Goal: Transaction & Acquisition: Purchase product/service

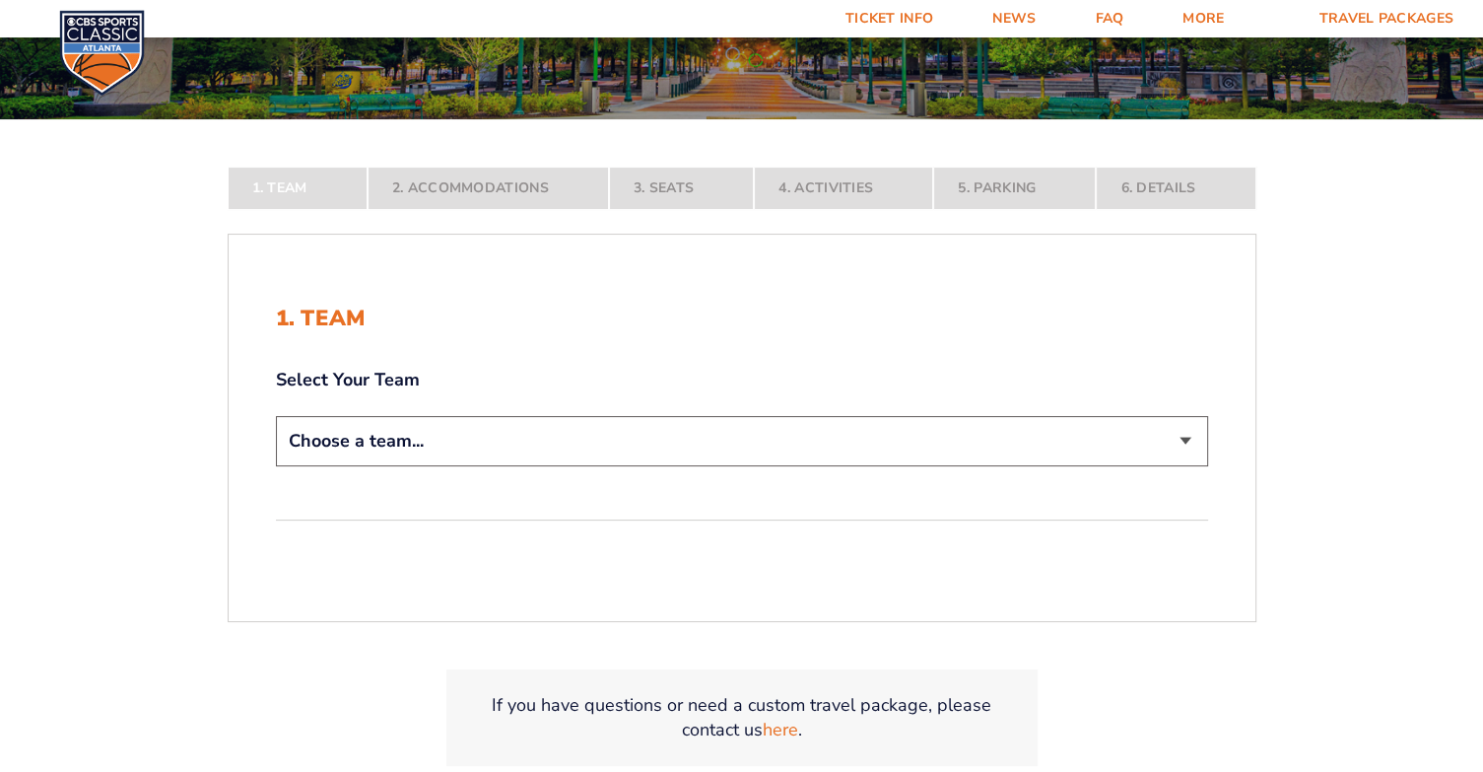
scroll to position [296, 0]
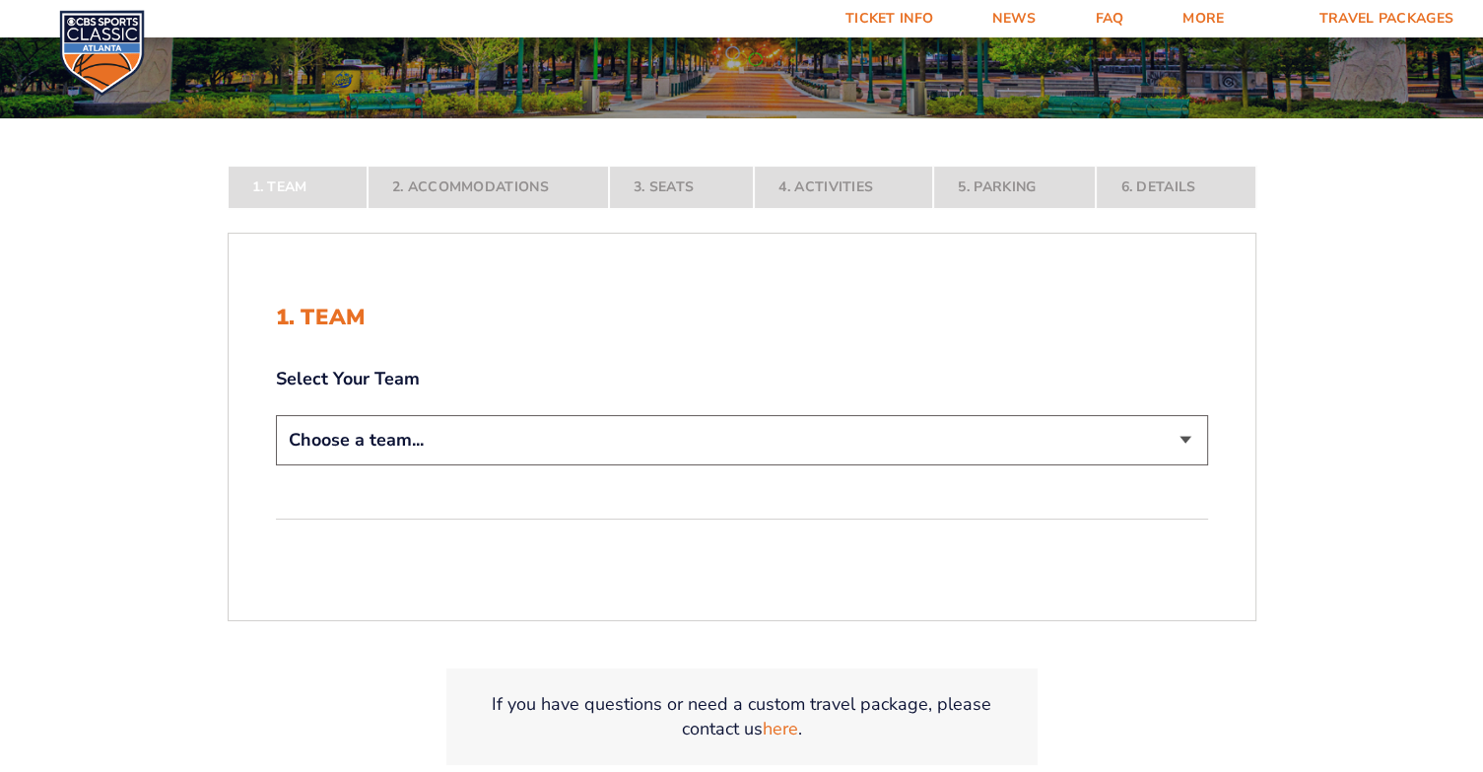
click at [360, 437] on select "Choose a team... [US_STATE] Wildcats [US_STATE] State Buckeyes [US_STATE] Tar H…" at bounding box center [742, 440] width 932 height 50
select select "12956"
click at [276, 465] on select "Choose a team... [US_STATE] Wildcats [US_STATE] State Buckeyes [US_STATE] Tar H…" at bounding box center [742, 440] width 932 height 50
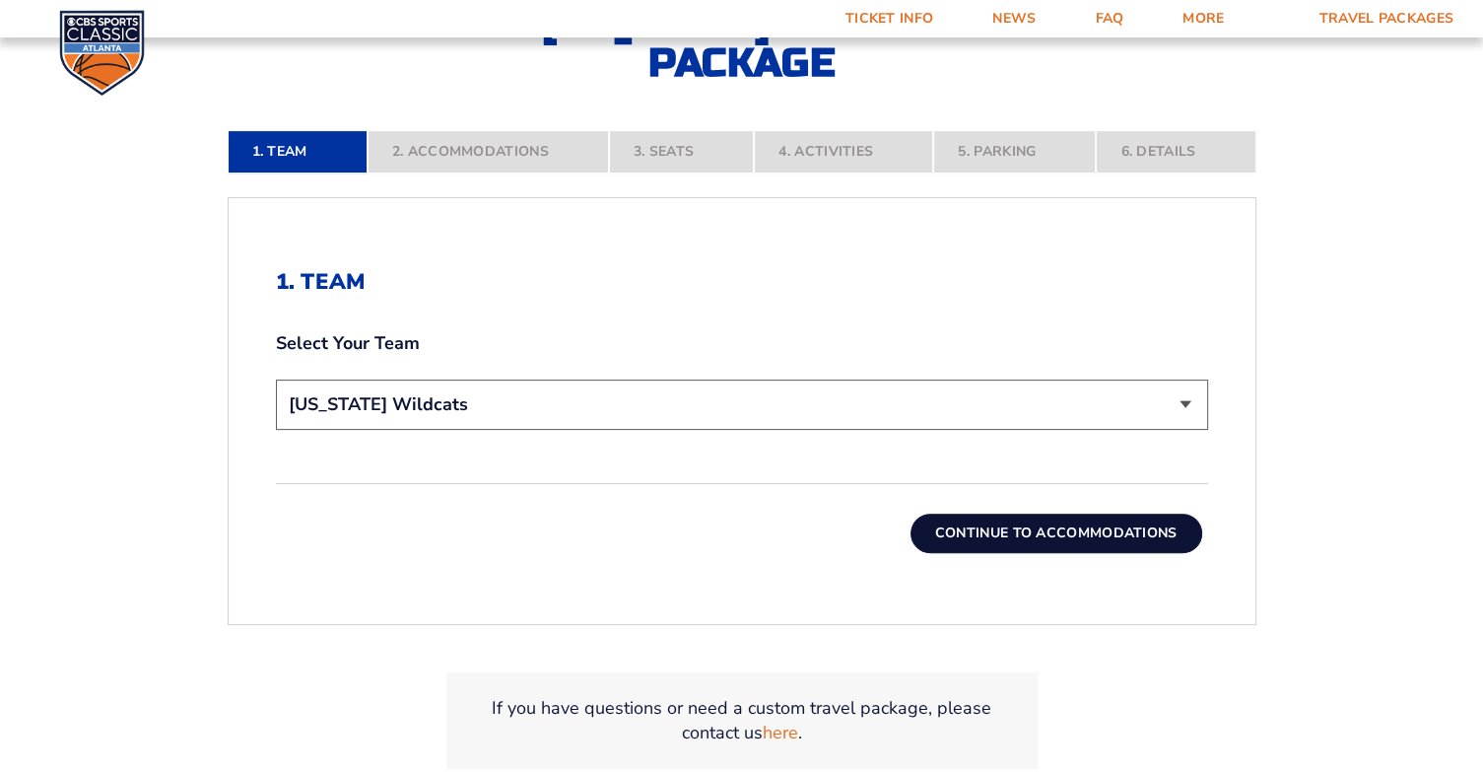
scroll to position [493, 0]
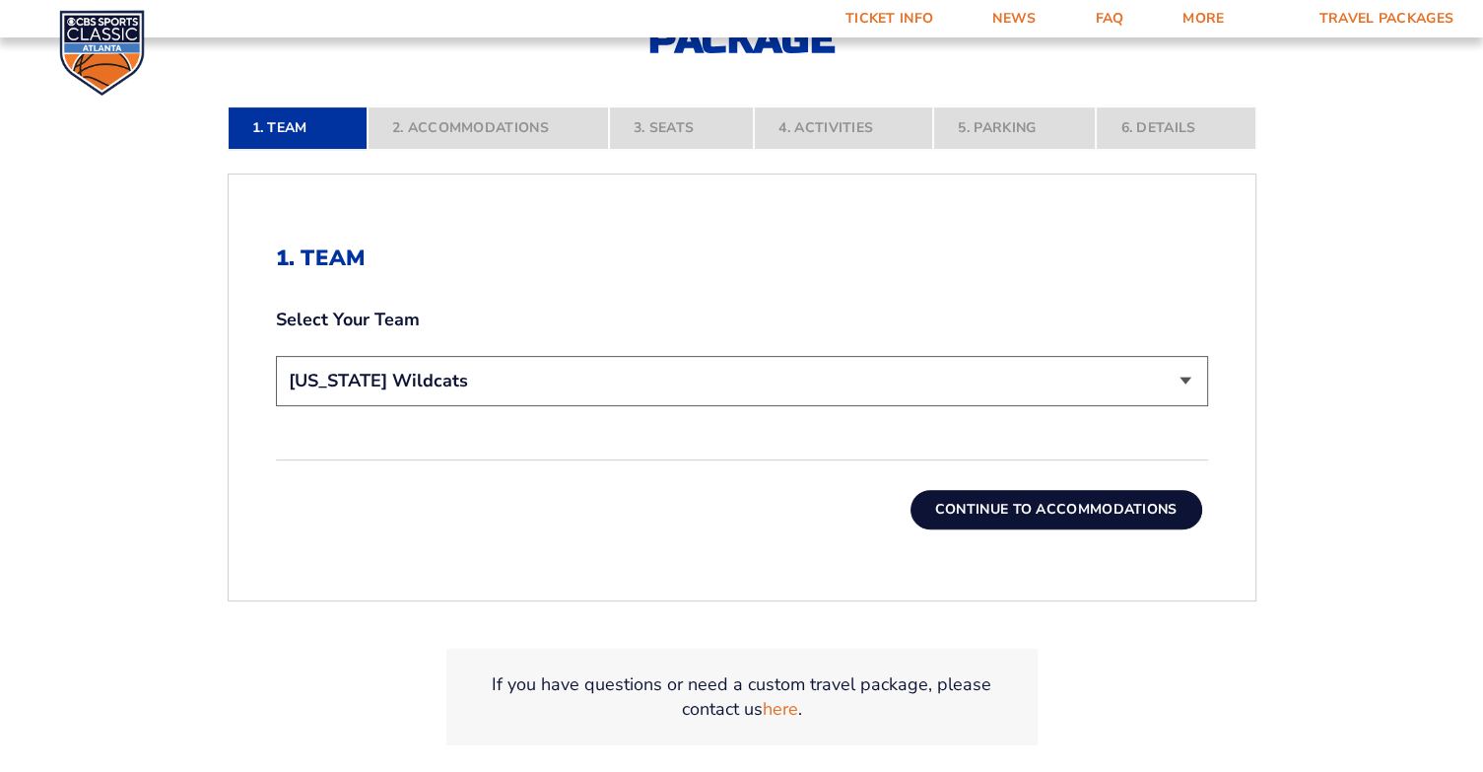
click at [1011, 520] on button "Continue To Accommodations" at bounding box center [1057, 509] width 292 height 39
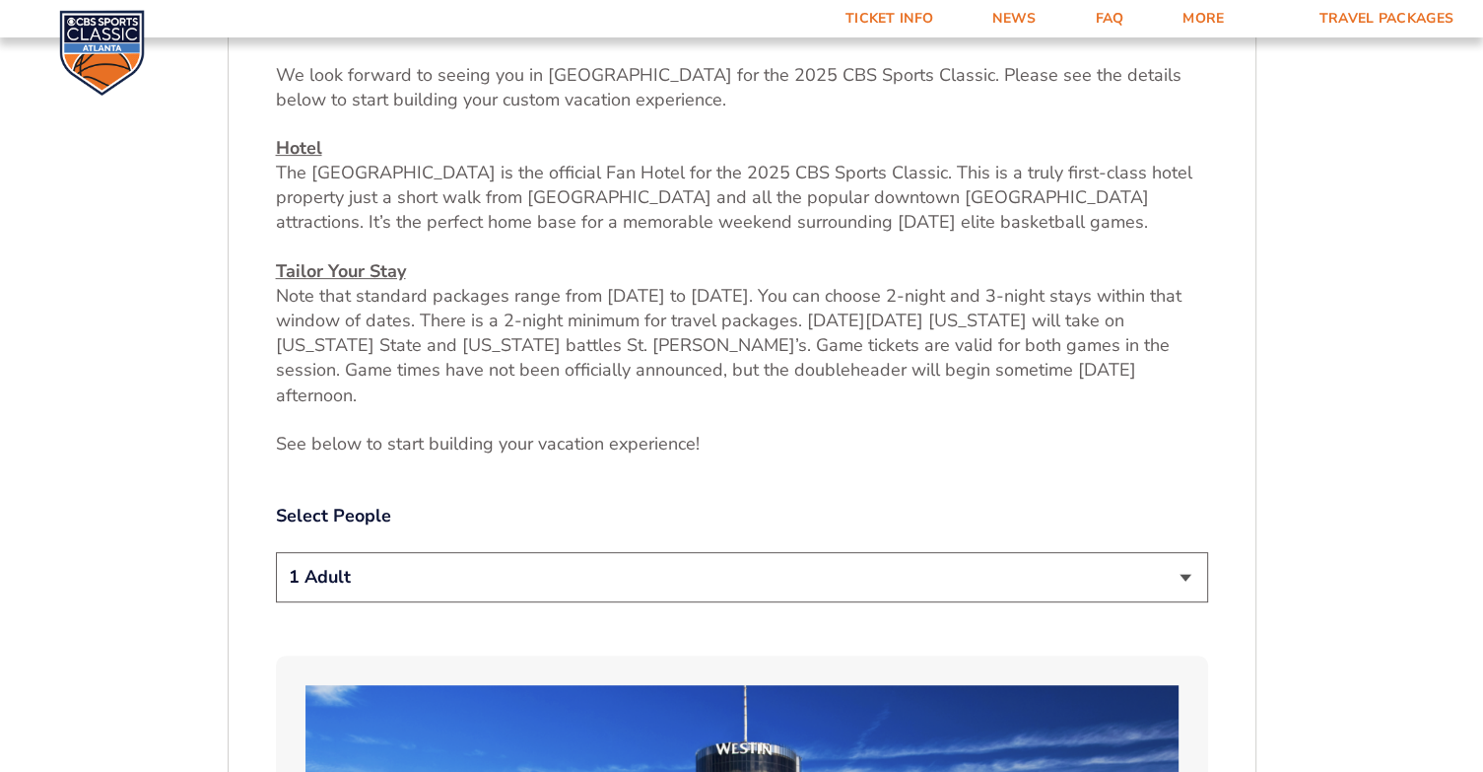
scroll to position [759, 0]
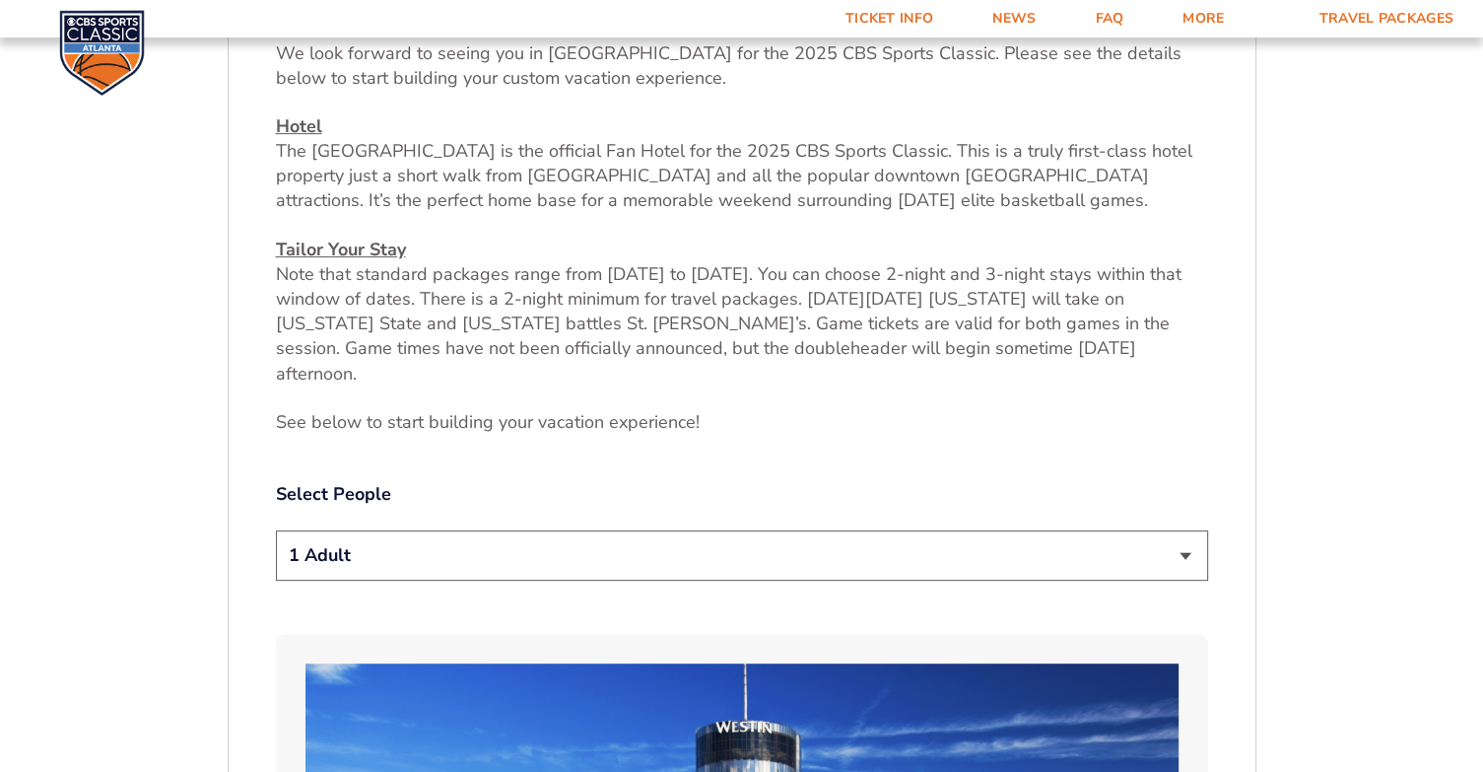
click at [1198, 531] on select "1 Adult 2 Adults 3 Adults 4 Adults 2 Adults + 1 Child 2 Adults + 2 Children 2 A…" at bounding box center [742, 555] width 932 height 50
select select "2 Adults"
click at [276, 530] on select "1 Adult 2 Adults 3 Adults 4 Adults 2 Adults + 1 Child 2 Adults + 2 Children 2 A…" at bounding box center [742, 555] width 932 height 50
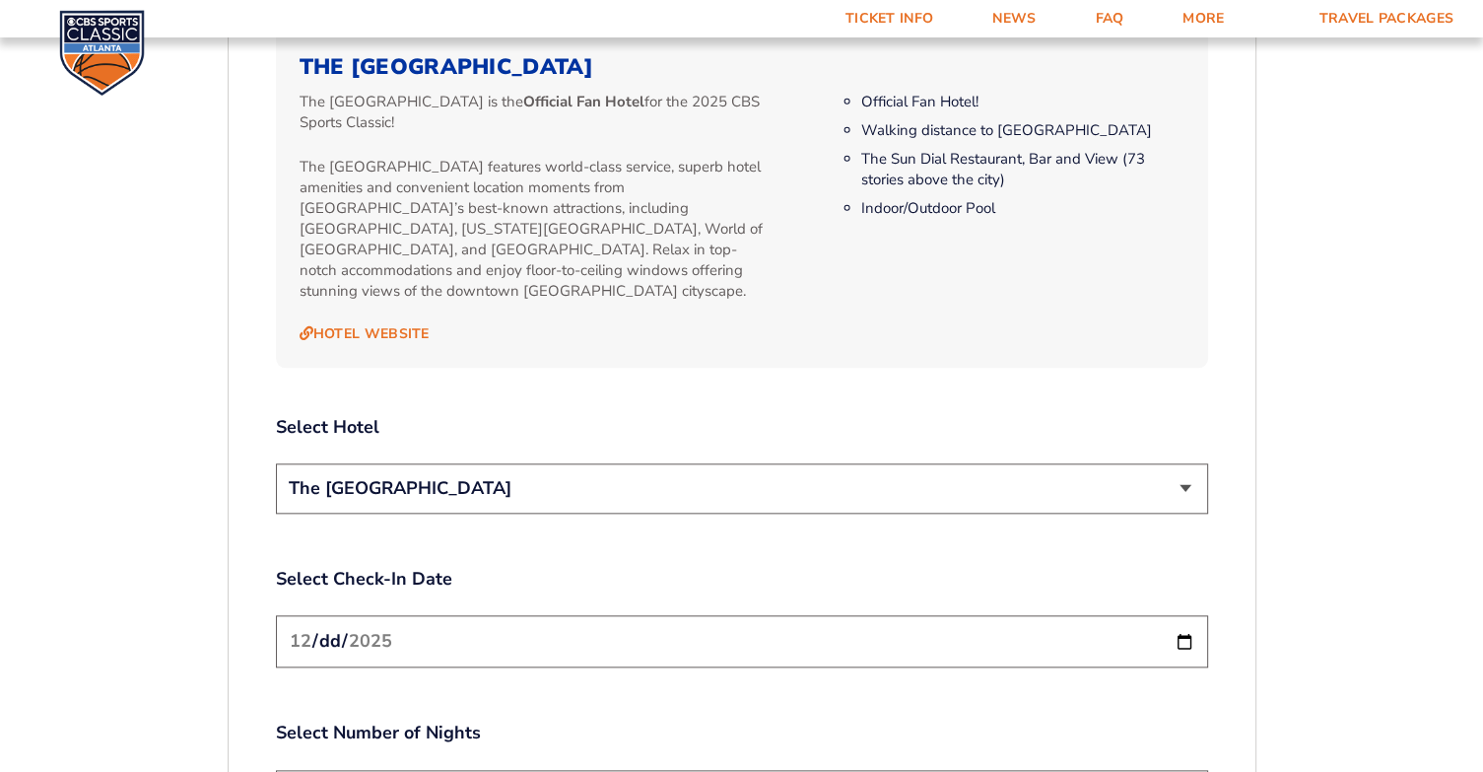
scroll to position [2138, 0]
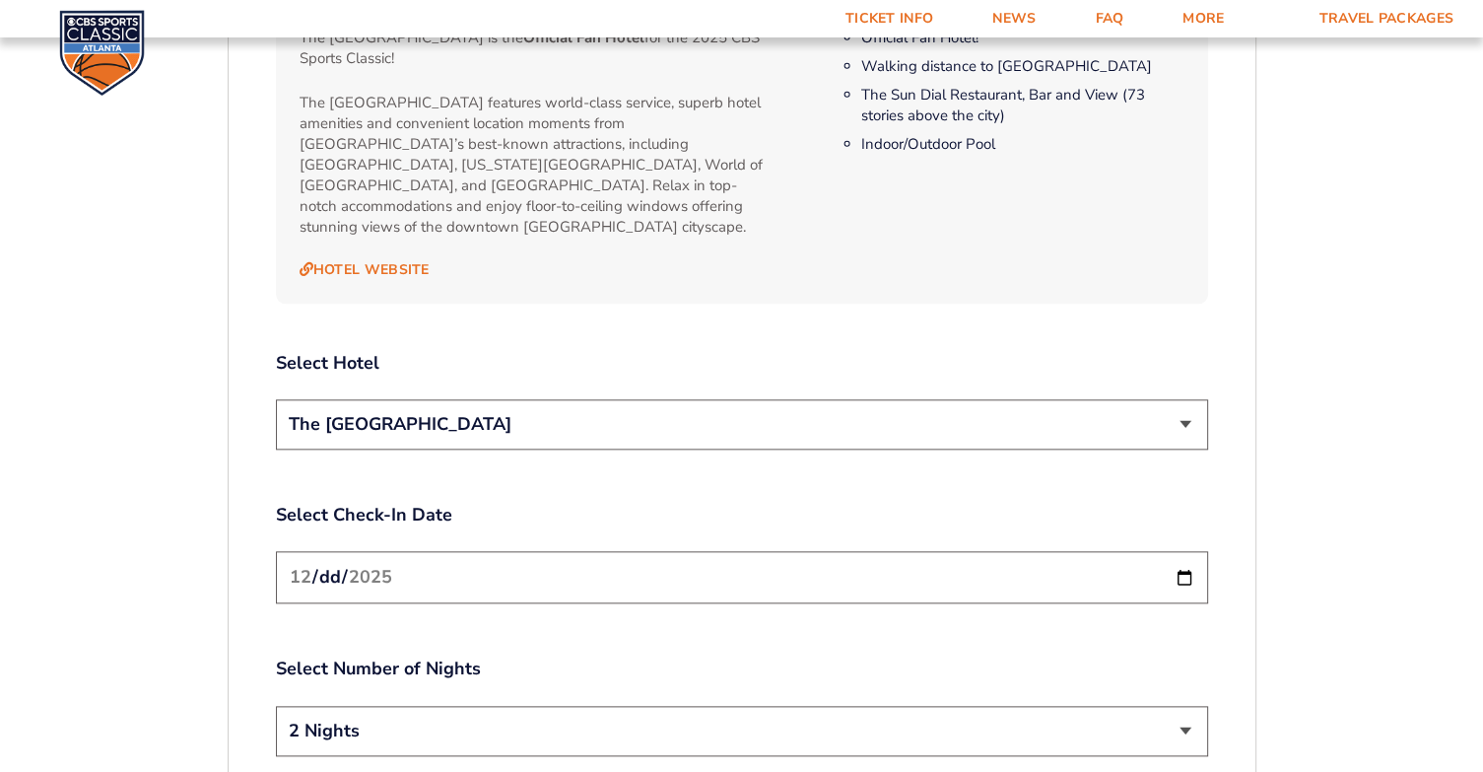
click at [1190, 399] on select "The [GEOGRAPHIC_DATA]" at bounding box center [742, 424] width 932 height 50
click at [1215, 302] on div "2. Accommodations We look forward to seeing you in [GEOGRAPHIC_DATA] for the 20…" at bounding box center [742, 41] width 1027 height 2978
click at [1179, 551] on input "[DATE]" at bounding box center [742, 577] width 932 height 52
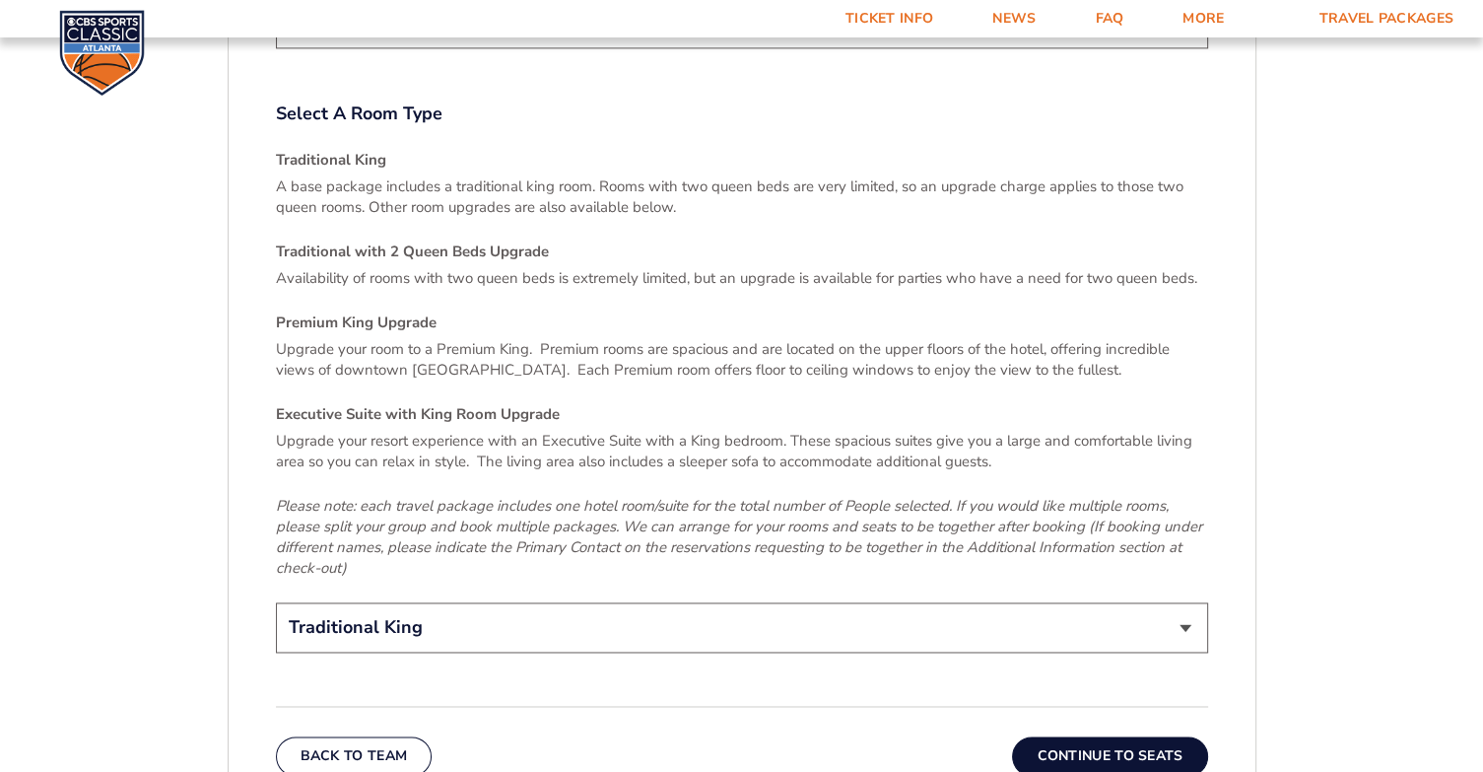
scroll to position [2927, 0]
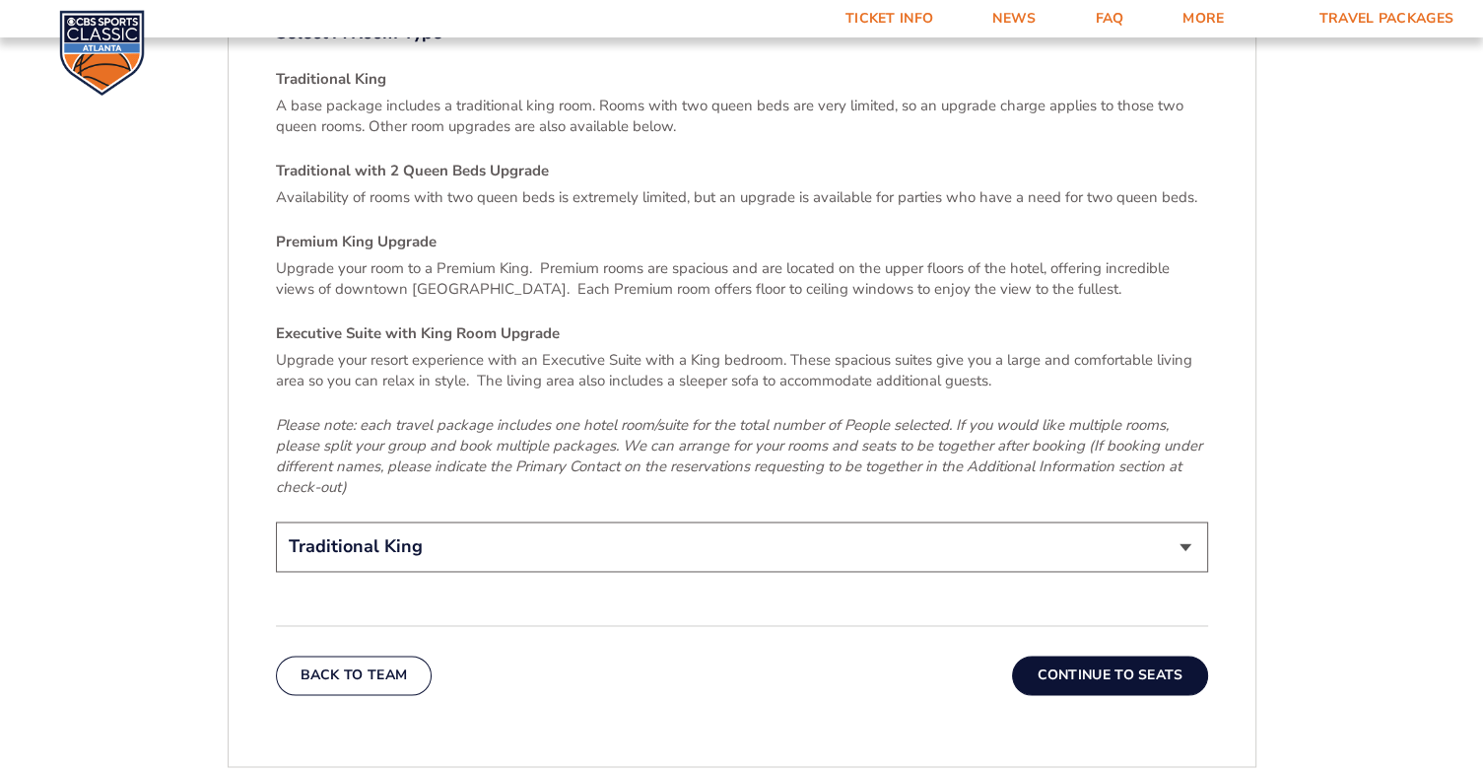
click at [1182, 521] on select "Traditional King Traditional with 2 Queen Beds Upgrade (+$95 per night) Premium…" at bounding box center [742, 546] width 932 height 50
select select "Premium King Upgrade"
click at [276, 521] on select "Traditional King Traditional with 2 Queen Beds Upgrade (+$95 per night) Premium…" at bounding box center [742, 546] width 932 height 50
click at [1105, 655] on button "Continue To Seats" at bounding box center [1109, 674] width 195 height 39
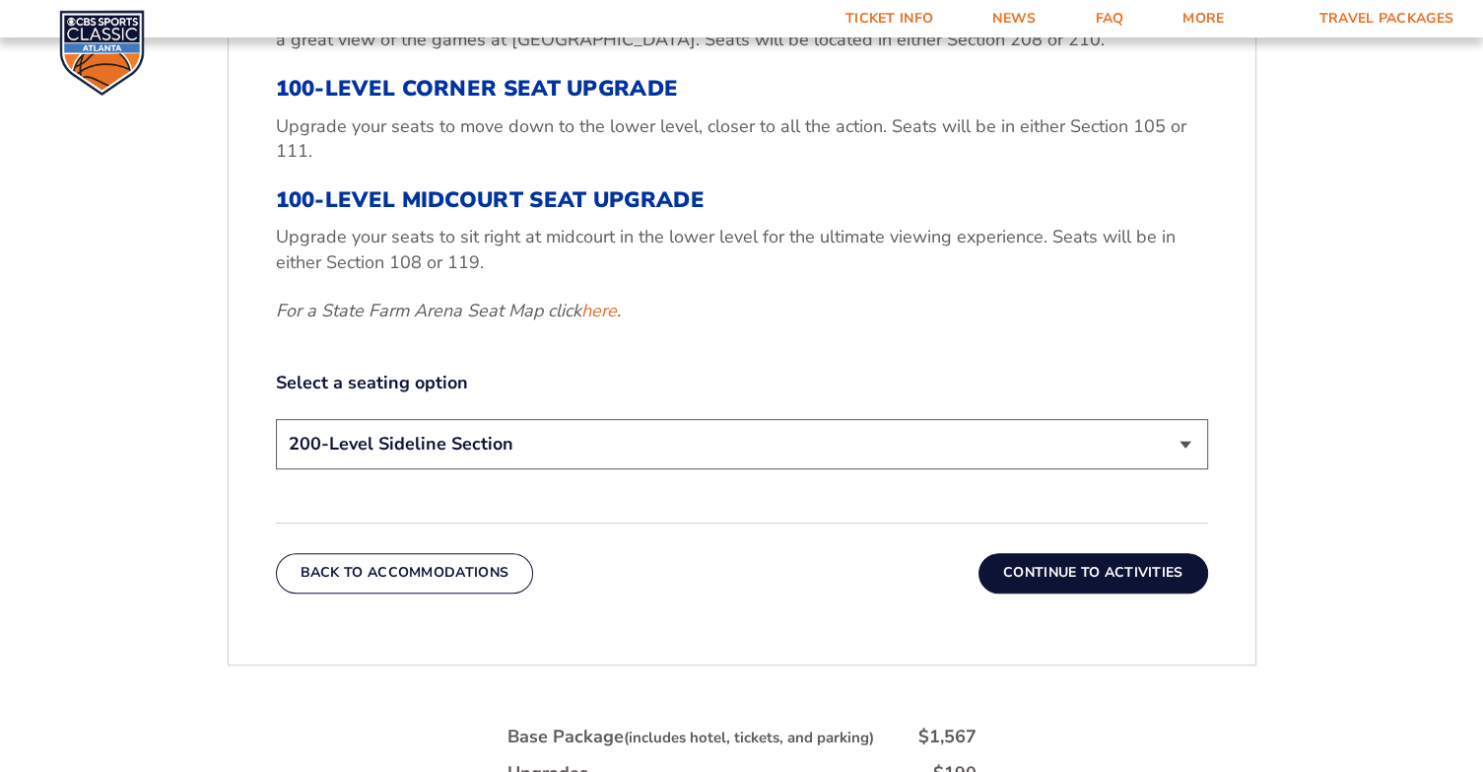
scroll to position [857, 0]
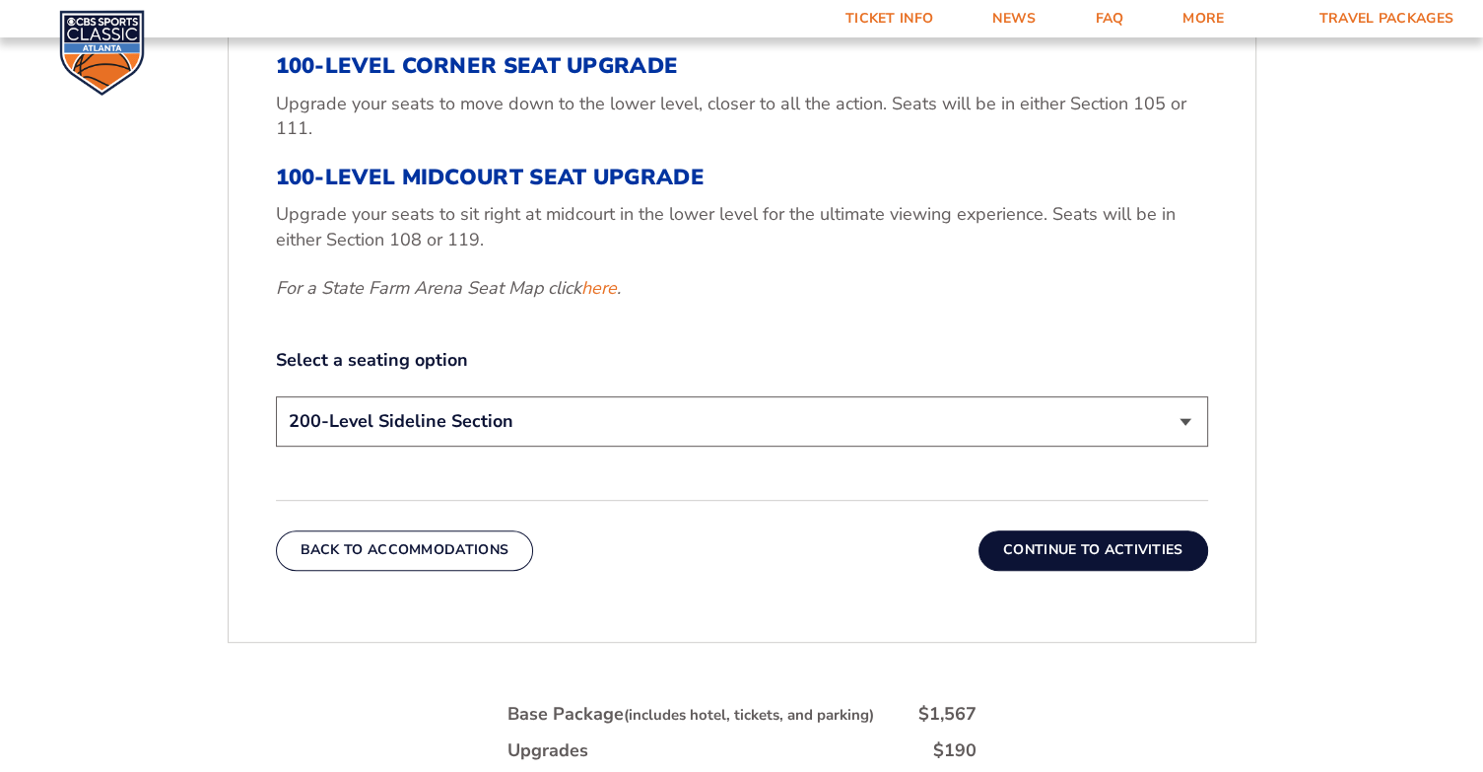
click at [1182, 421] on select "200-Level Sideline Section 100-Level Corner Seat Upgrade (+$120 per person) 100…" at bounding box center [742, 421] width 932 height 50
select select "100-Level Corner Seat Upgrade"
click at [276, 396] on select "200-Level Sideline Section 100-Level Corner Seat Upgrade (+$120 per person) 100…" at bounding box center [742, 421] width 932 height 50
click at [1063, 549] on button "Continue To Activities" at bounding box center [1094, 549] width 230 height 39
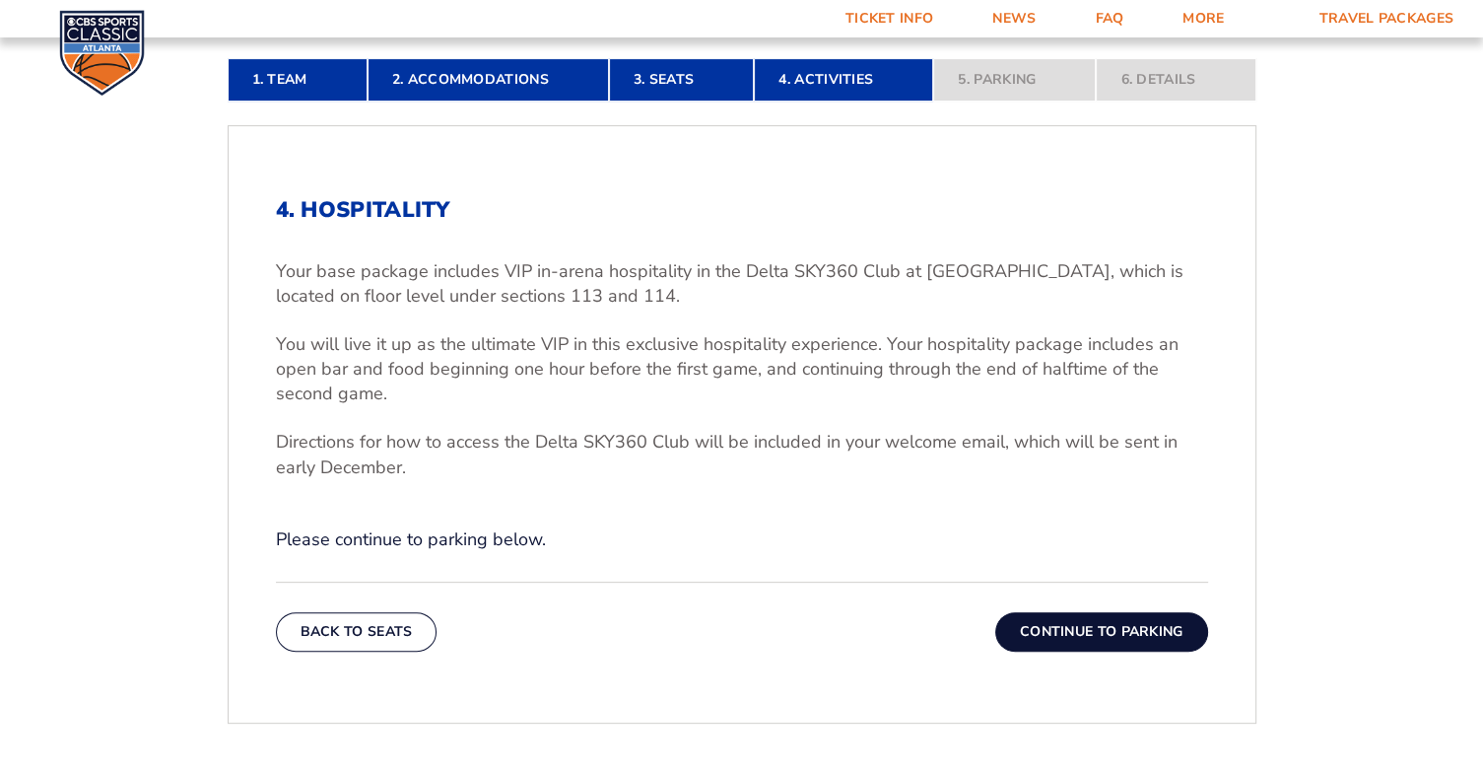
scroll to position [562, 0]
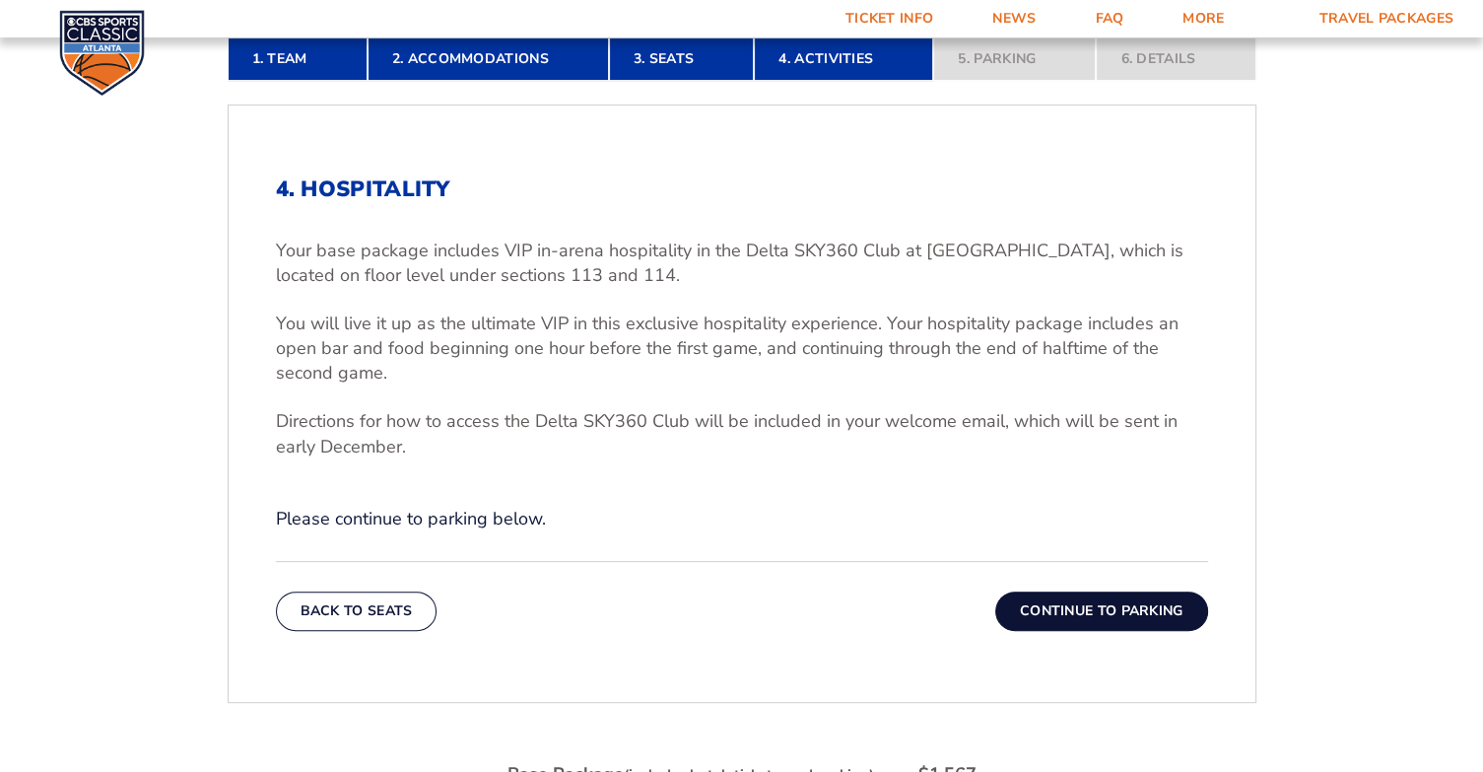
click at [1092, 615] on button "Continue To Parking" at bounding box center [1101, 610] width 213 height 39
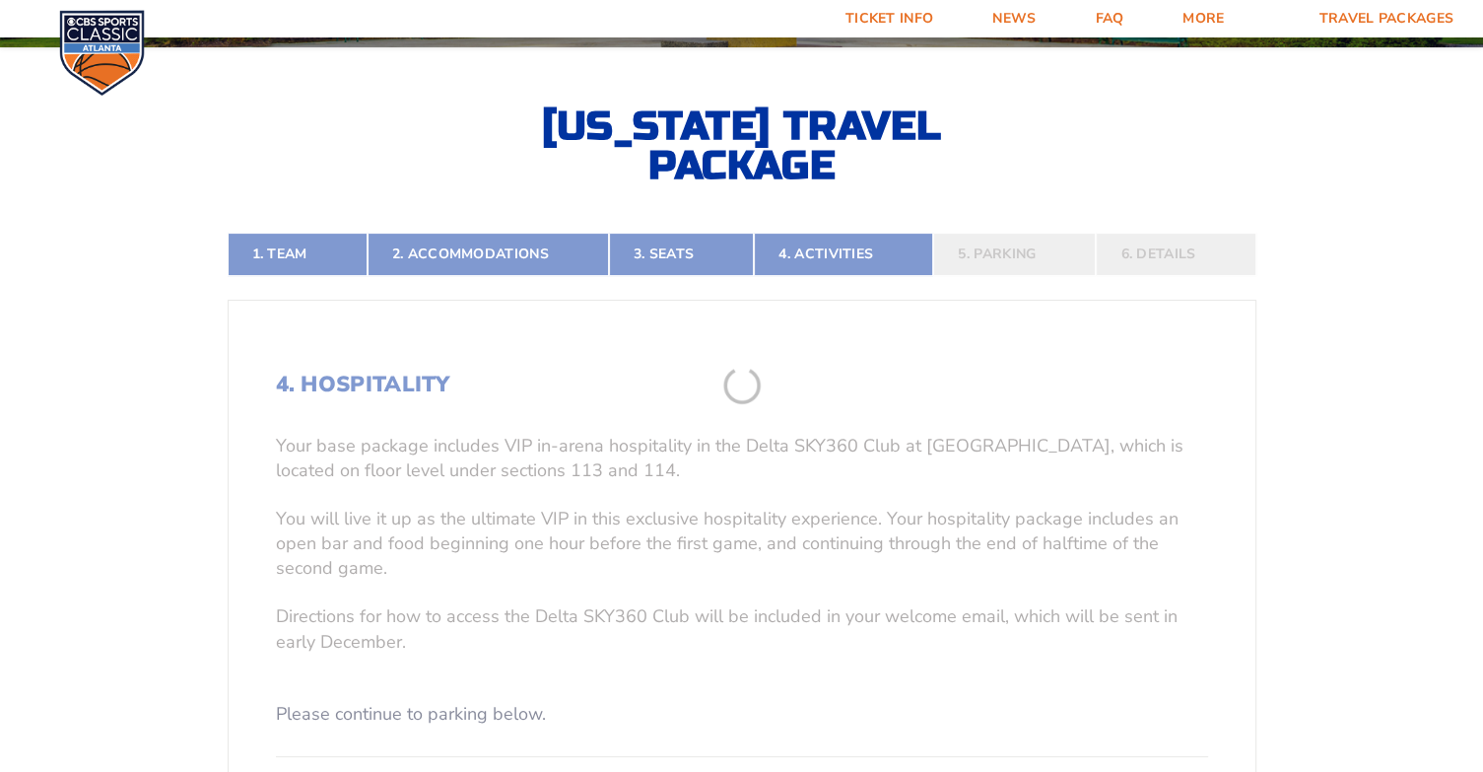
scroll to position [365, 0]
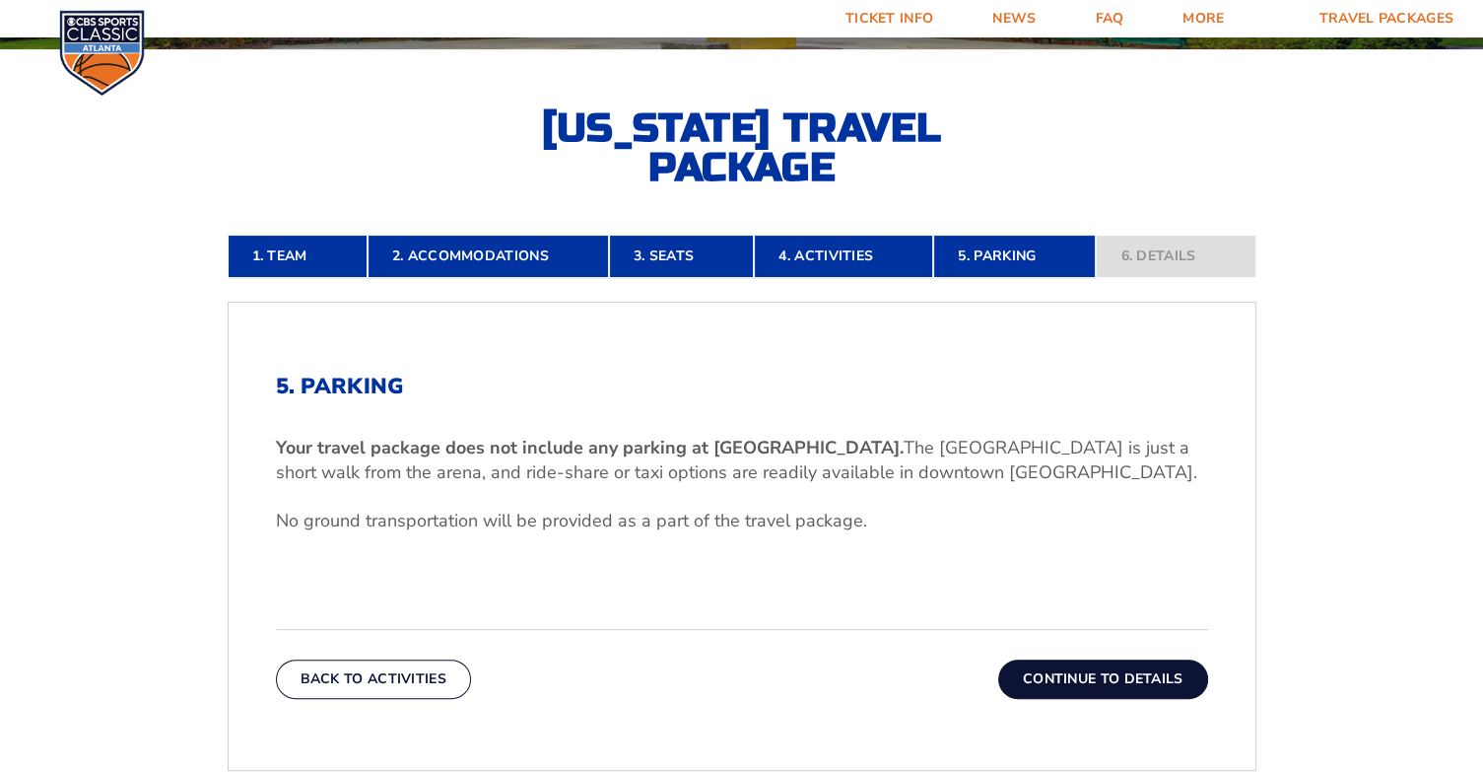
click at [1119, 673] on button "Continue To Details" at bounding box center [1103, 678] width 210 height 39
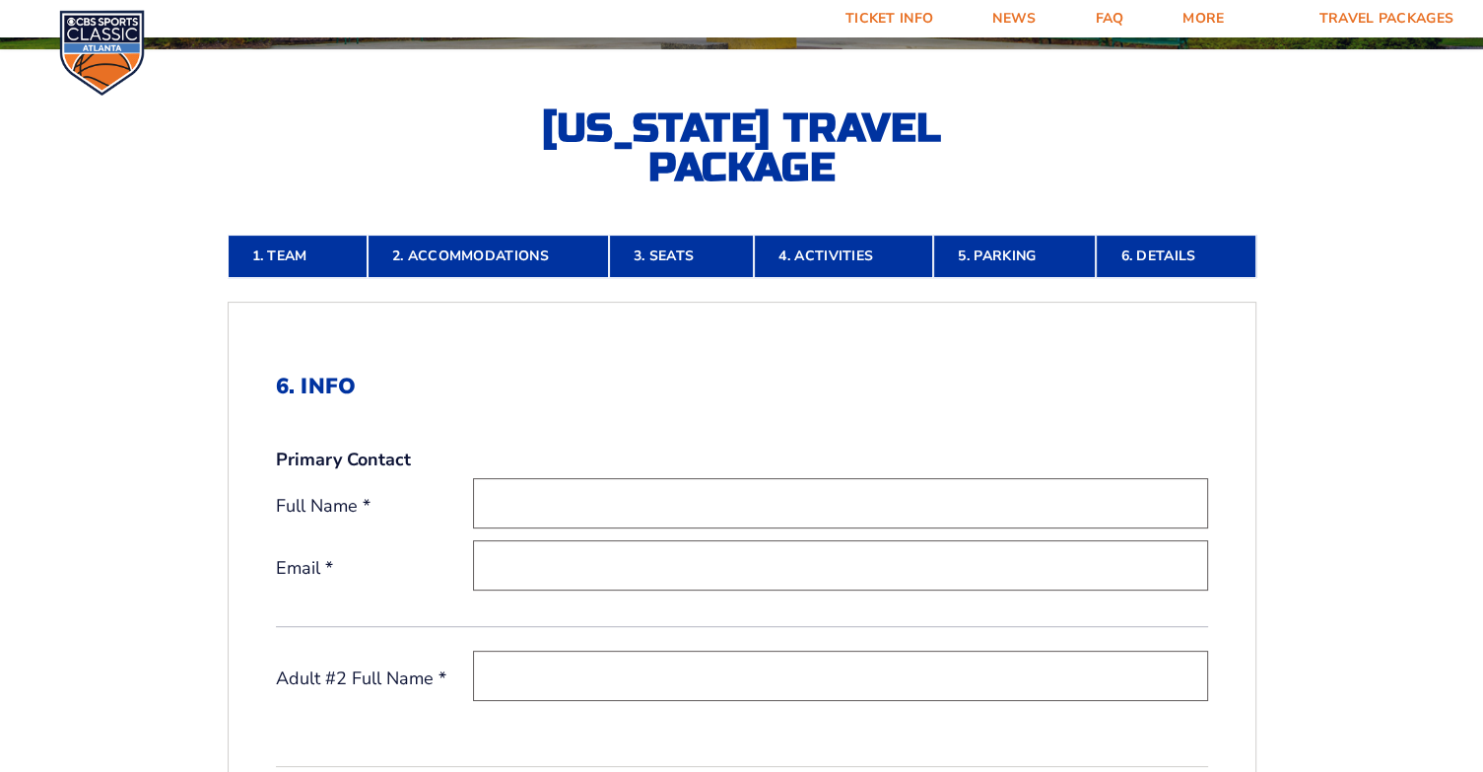
click at [624, 504] on input "text" at bounding box center [840, 503] width 735 height 50
type input "[PERSON_NAME]"
type input "[EMAIL_ADDRESS][DOMAIN_NAME]"
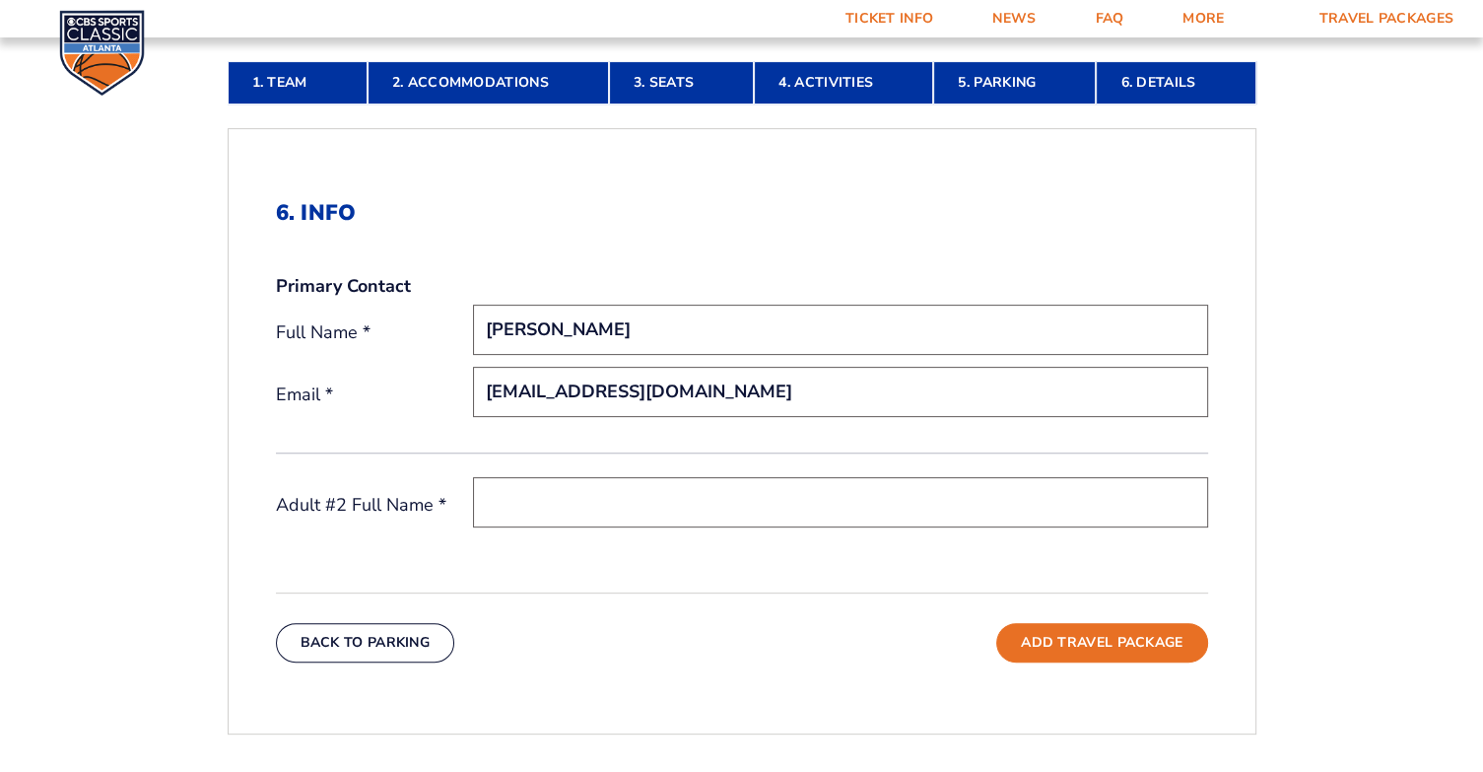
scroll to position [562, 0]
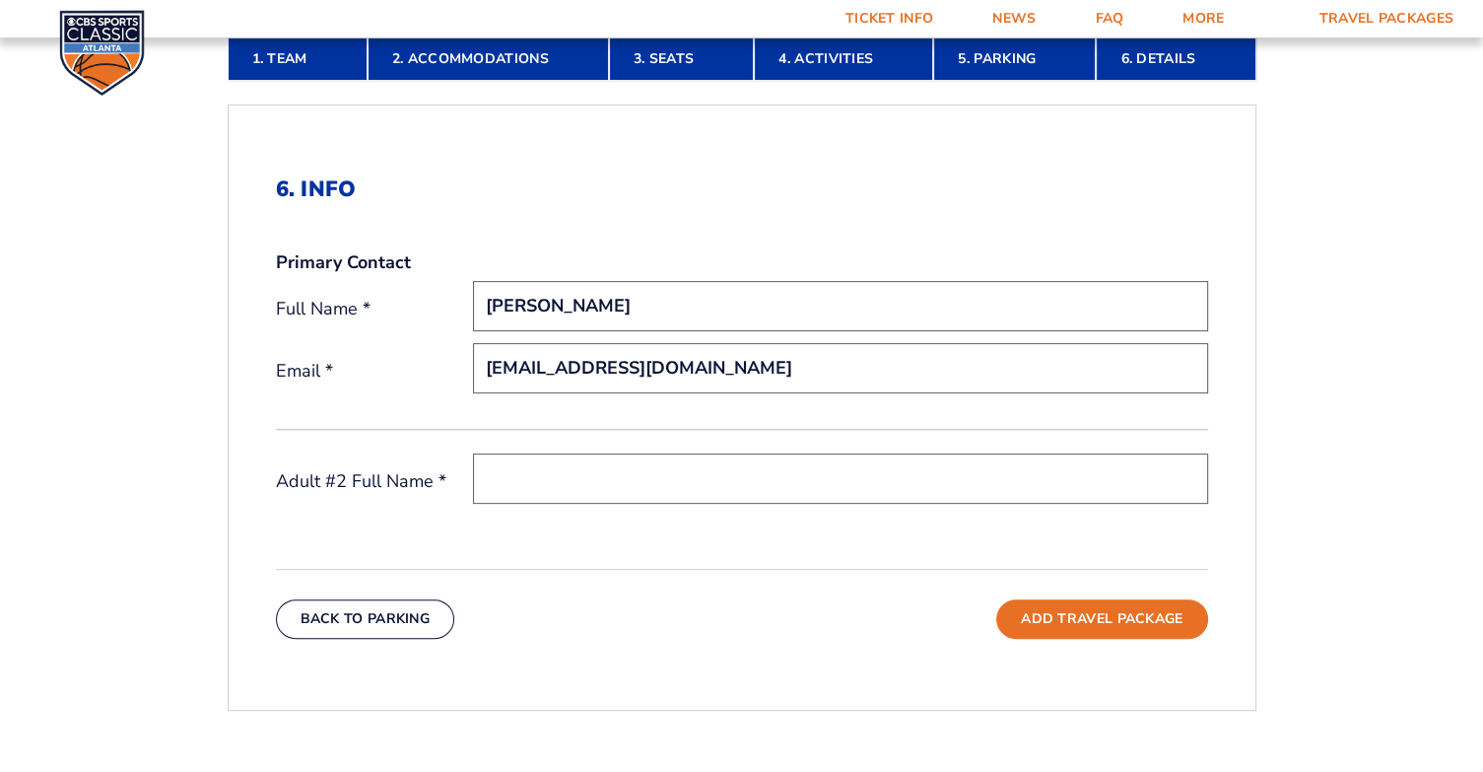
click at [610, 461] on input "text" at bounding box center [840, 478] width 735 height 50
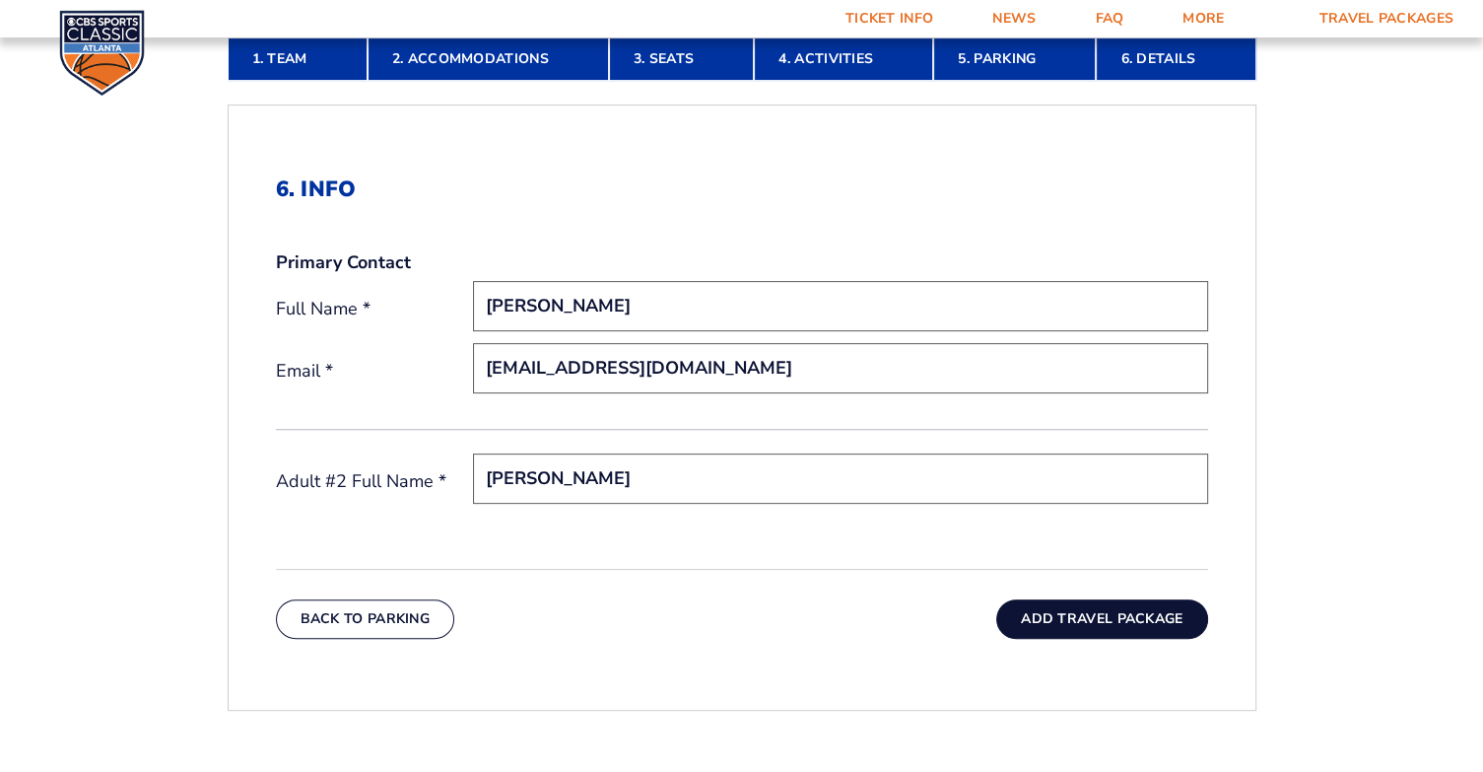
type input "[PERSON_NAME]"
click at [1082, 623] on button "Add Travel Package" at bounding box center [1101, 618] width 211 height 39
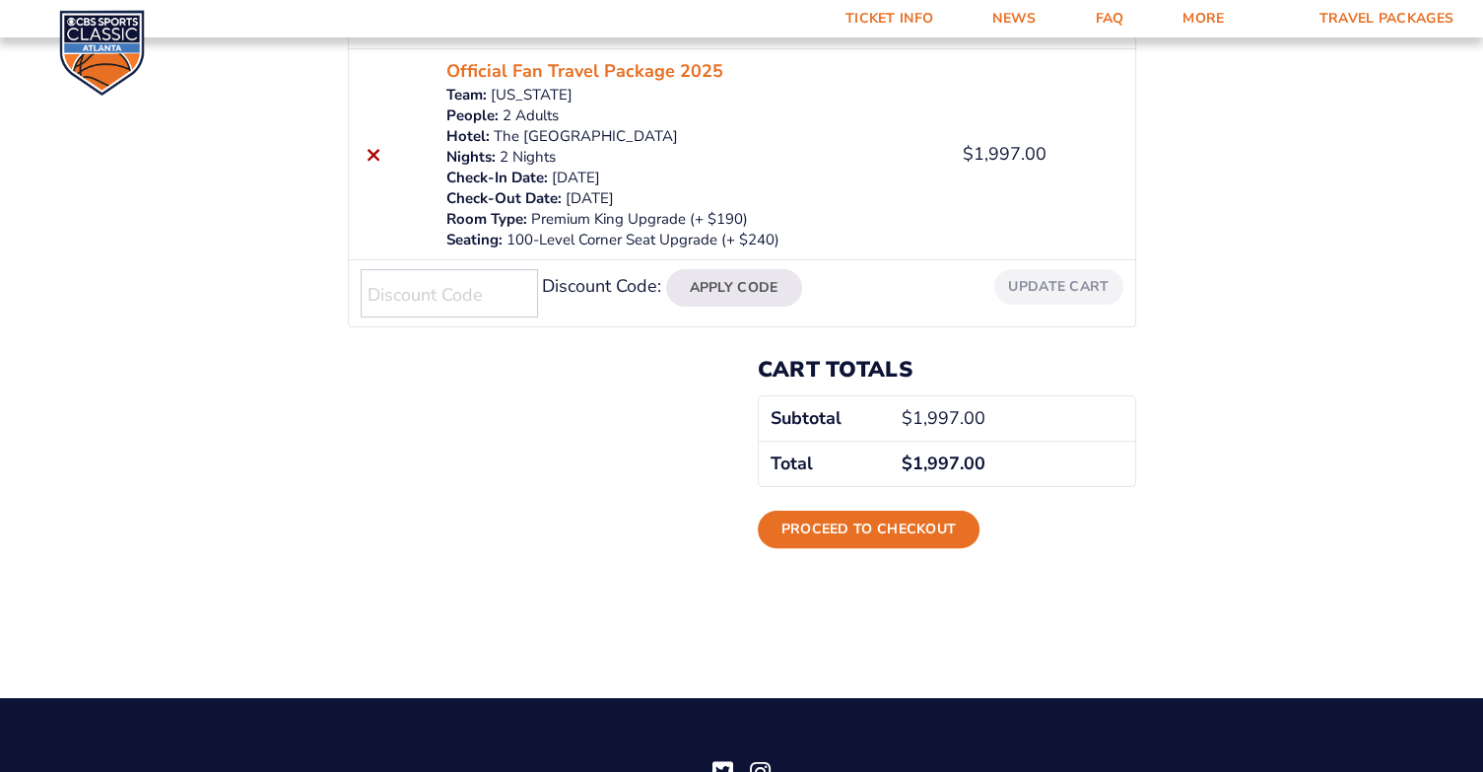
scroll to position [296, 0]
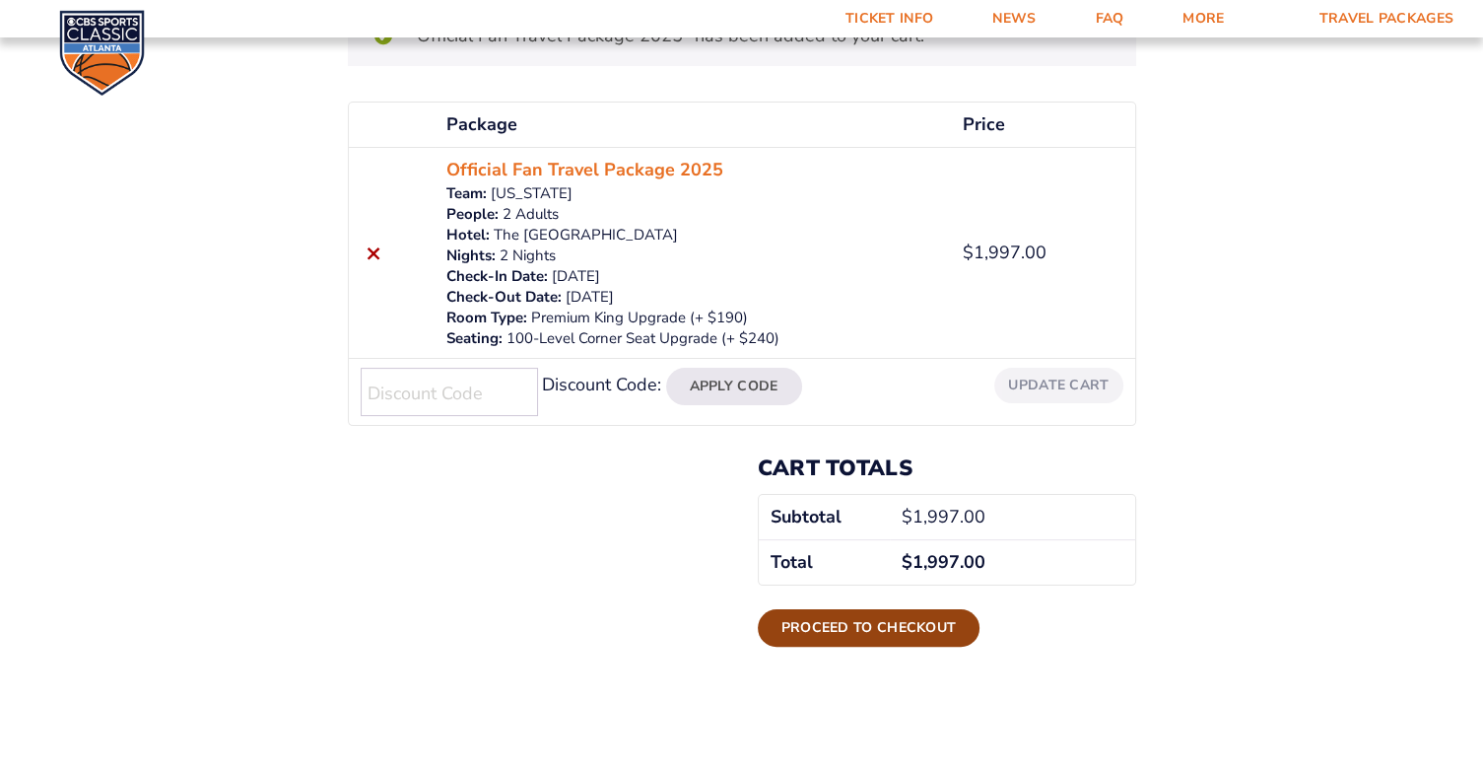
click at [892, 625] on link "Proceed to checkout" at bounding box center [869, 627] width 223 height 37
click at [91, 28] on img at bounding box center [102, 53] width 86 height 86
